Goal: Find contact information: Obtain details needed to contact an individual or organization

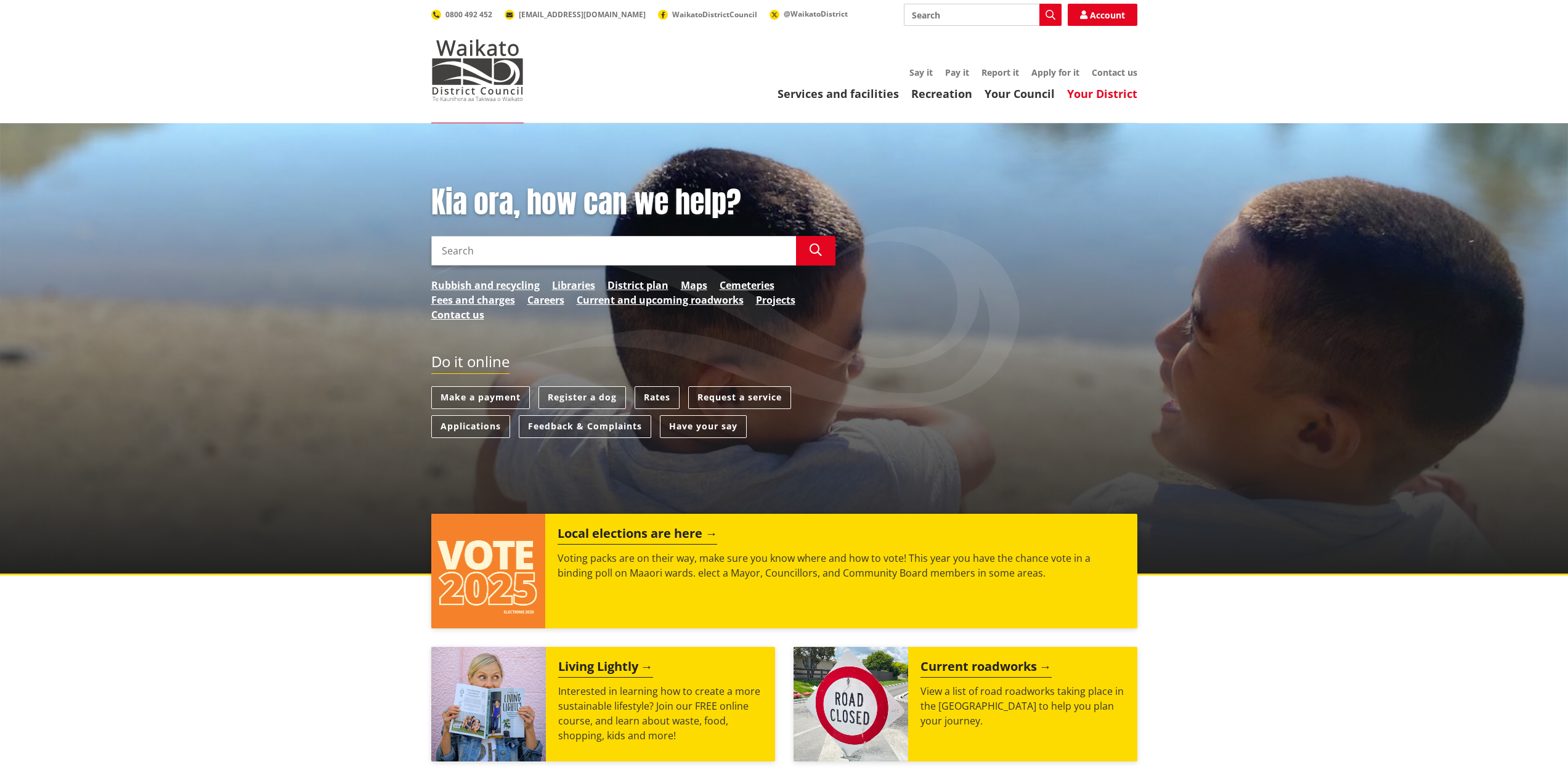
click at [1091, 93] on link "Your District" at bounding box center [1102, 94] width 70 height 15
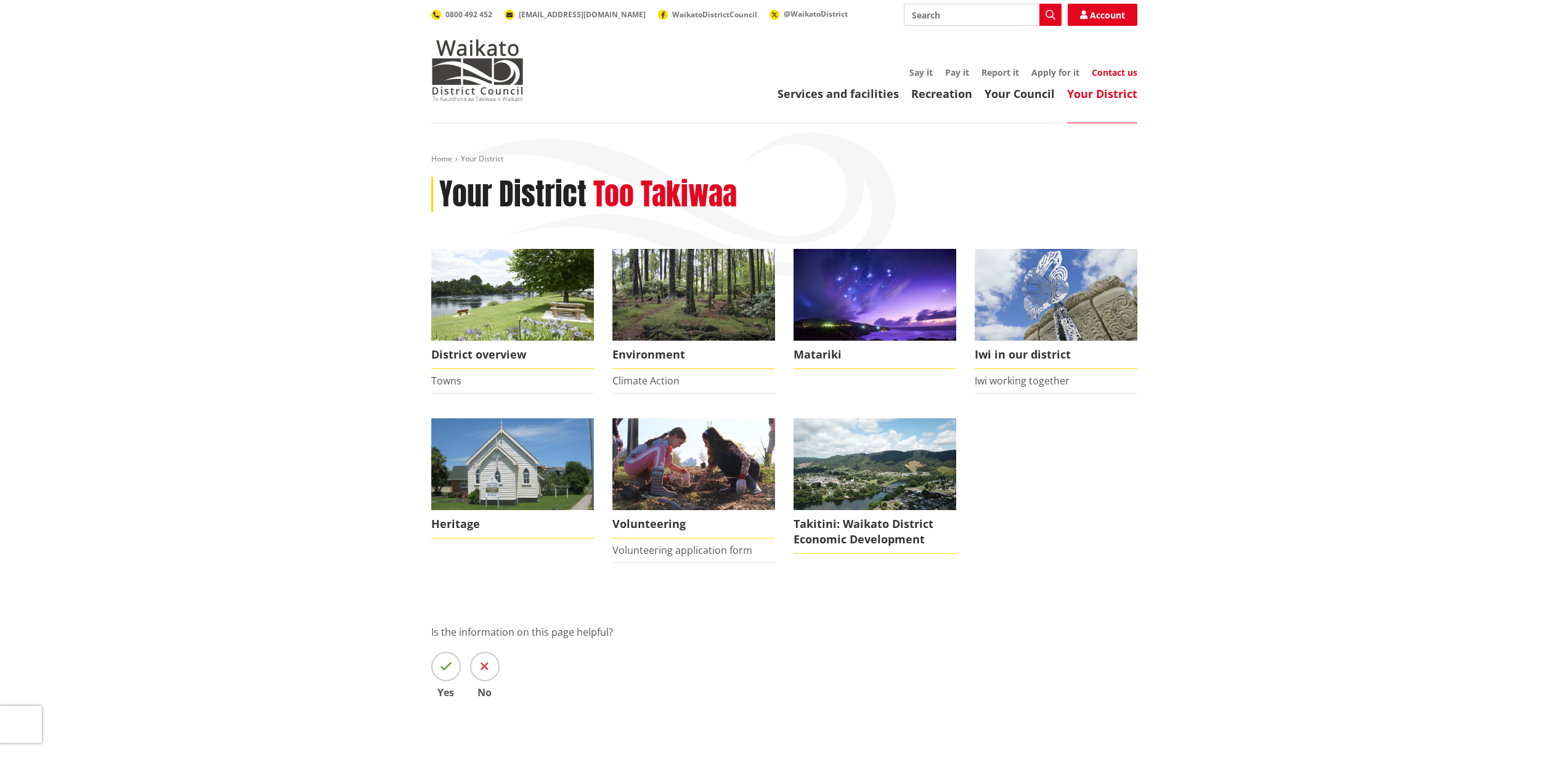
click at [1119, 72] on link "Contact us" at bounding box center [1114, 72] width 45 height 12
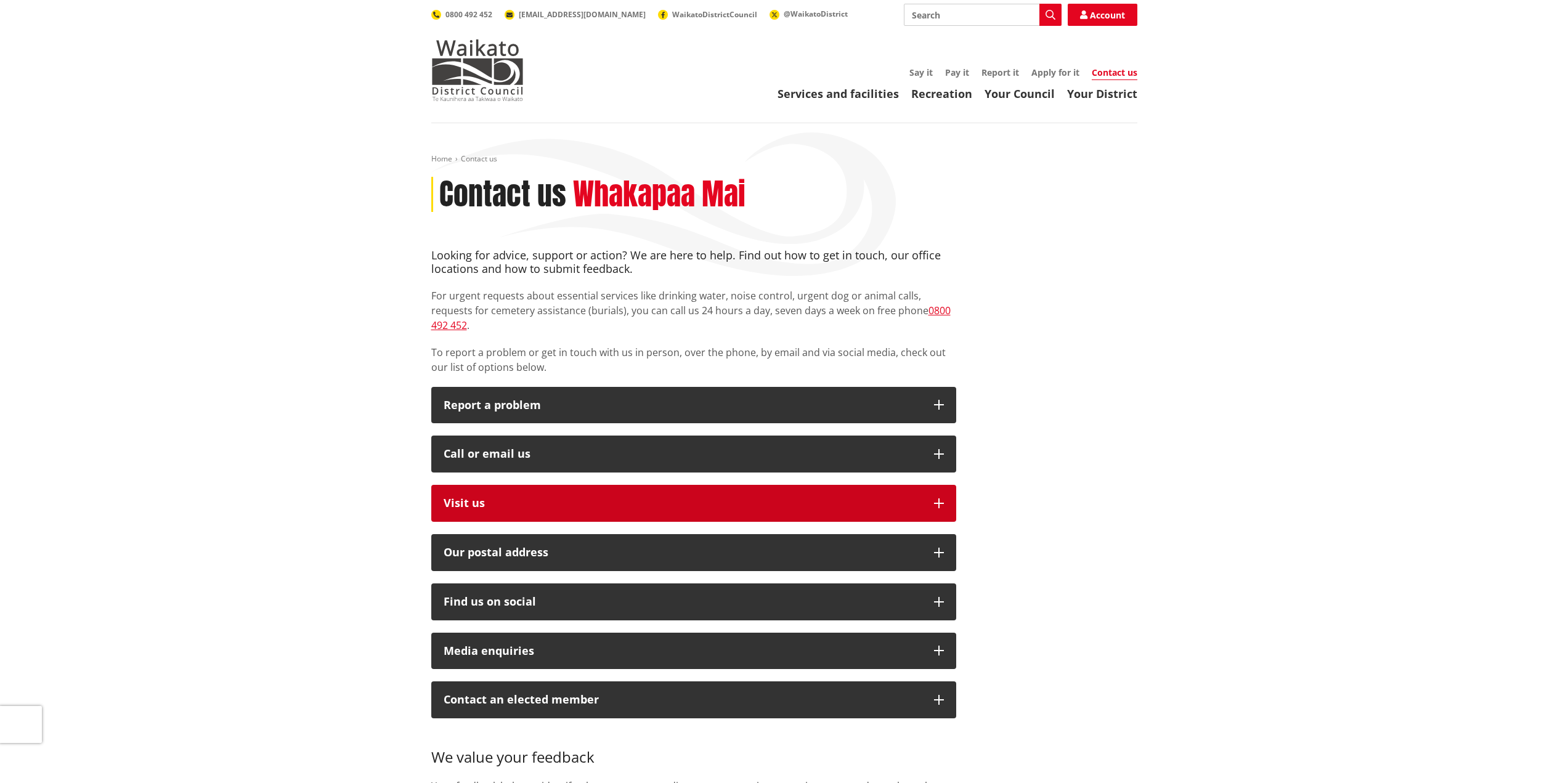
click at [937, 498] on icon "button" at bounding box center [938, 502] width 10 height 10
